Goal: Book appointment/travel/reservation

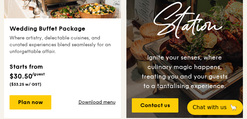
scroll to position [311, 0]
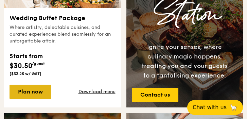
click at [40, 88] on link "Plan now" at bounding box center [31, 92] width 42 height 14
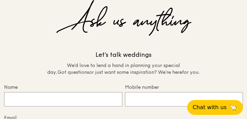
scroll to position [1407, 0]
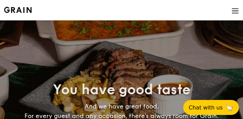
select select
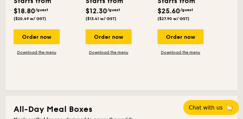
scroll to position [233, 0]
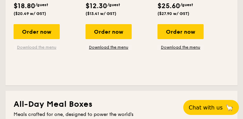
click at [37, 46] on link "Download the menu" at bounding box center [37, 47] width 46 height 5
